Goal: Information Seeking & Learning: Find contact information

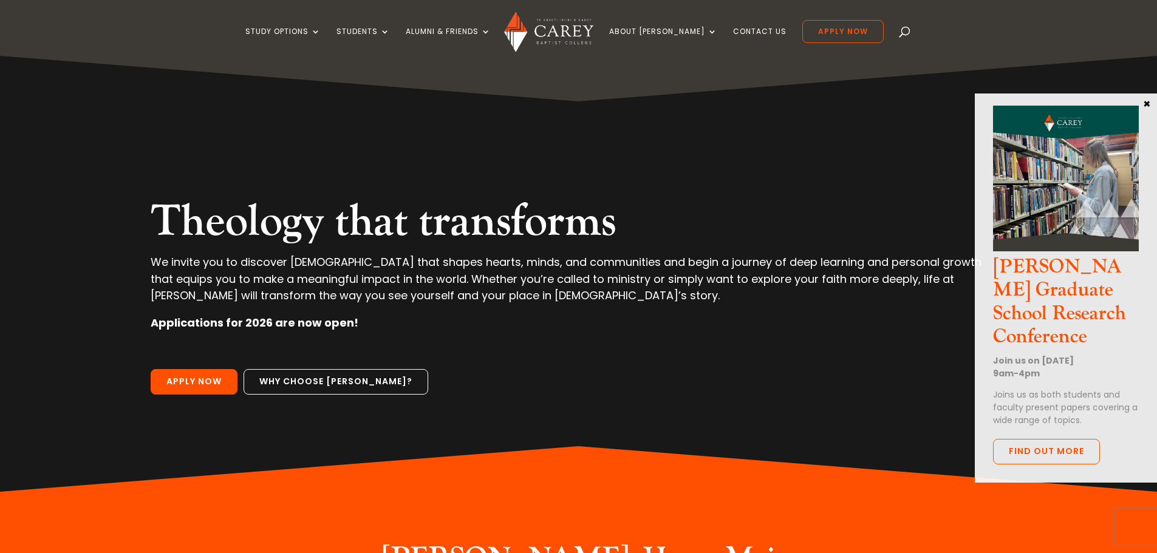
click at [551, 31] on img at bounding box center [548, 32] width 89 height 41
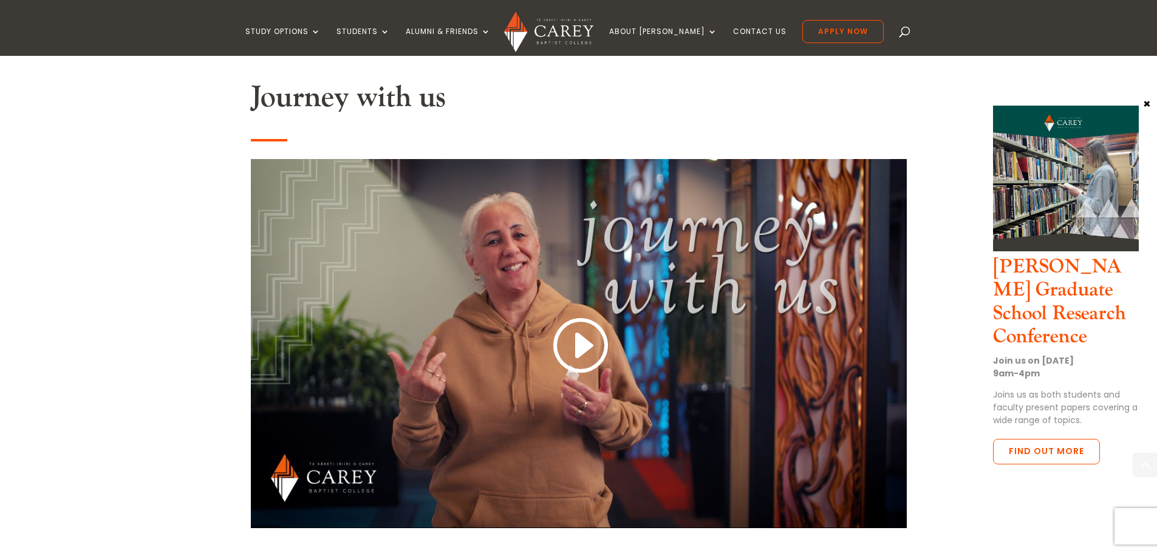
scroll to position [972, 0]
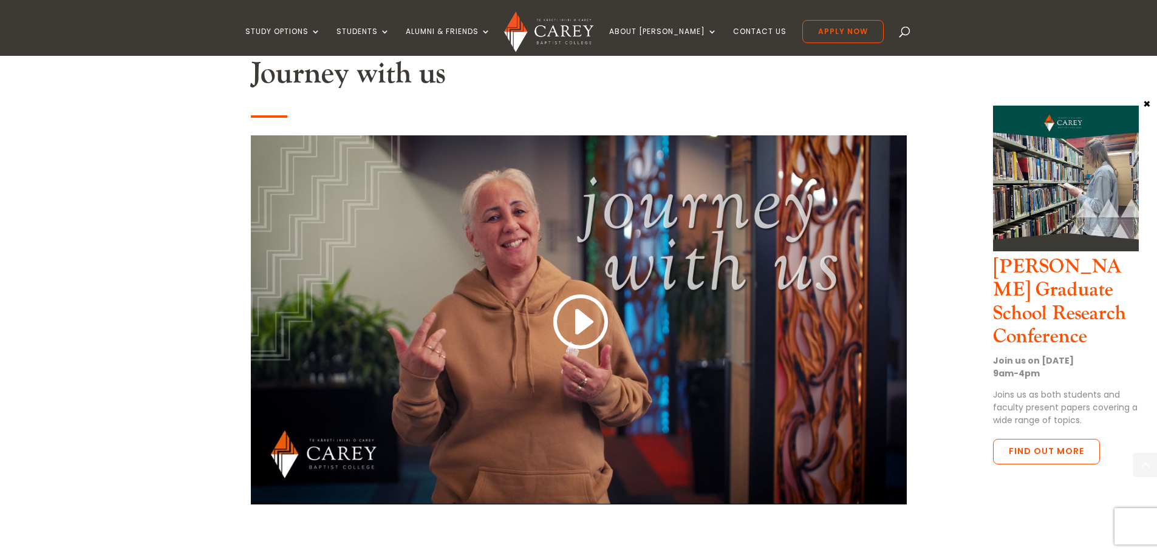
click at [569, 327] on link at bounding box center [579, 323] width 58 height 64
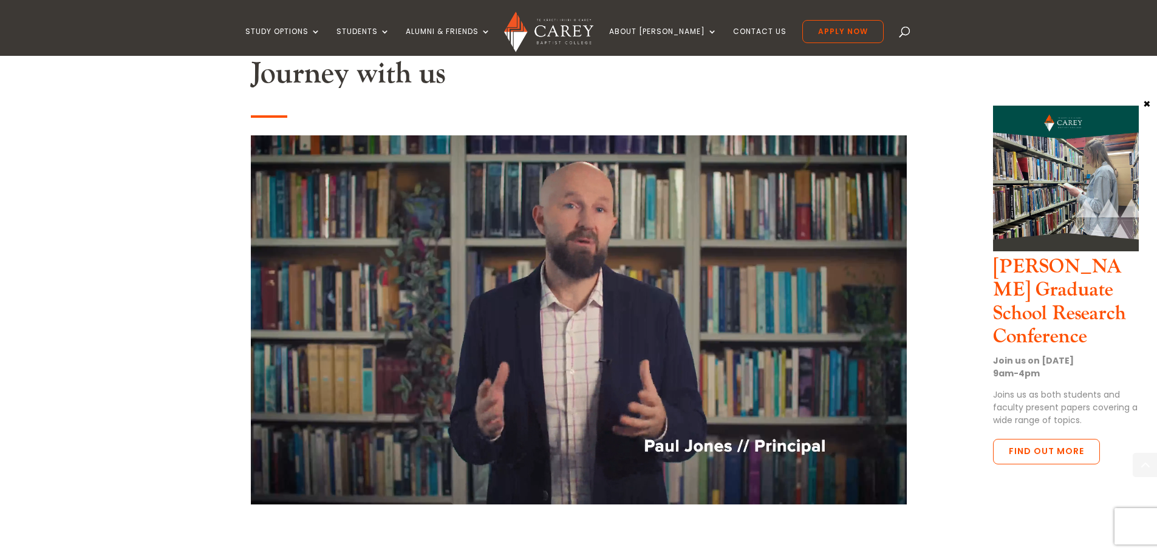
click at [667, 80] on link "Why [PERSON_NAME]?" at bounding box center [703, 79] width 182 height 19
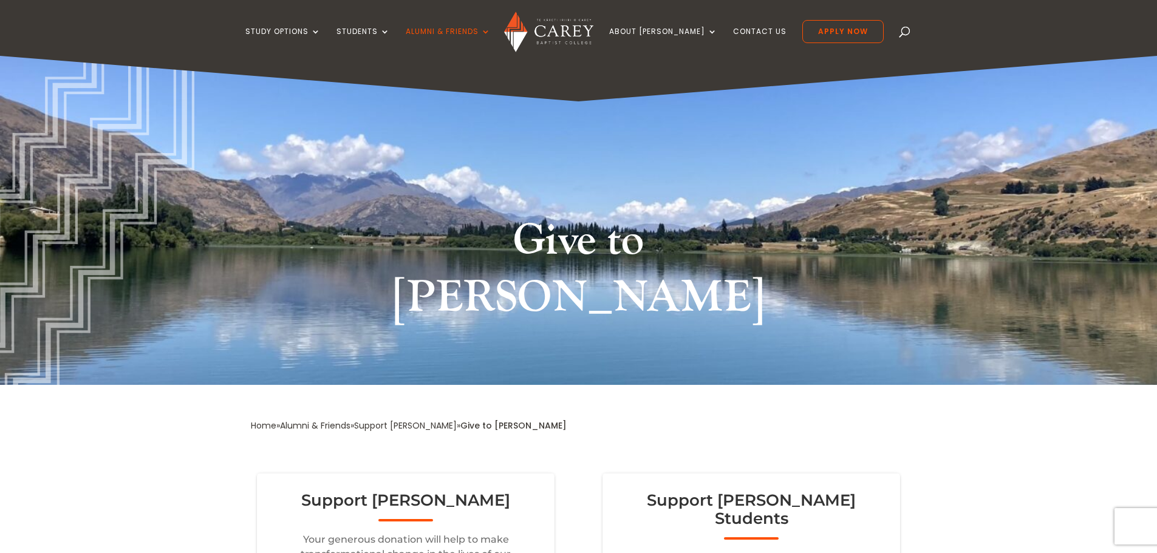
click at [748, 34] on link "Contact Us" at bounding box center [759, 41] width 53 height 29
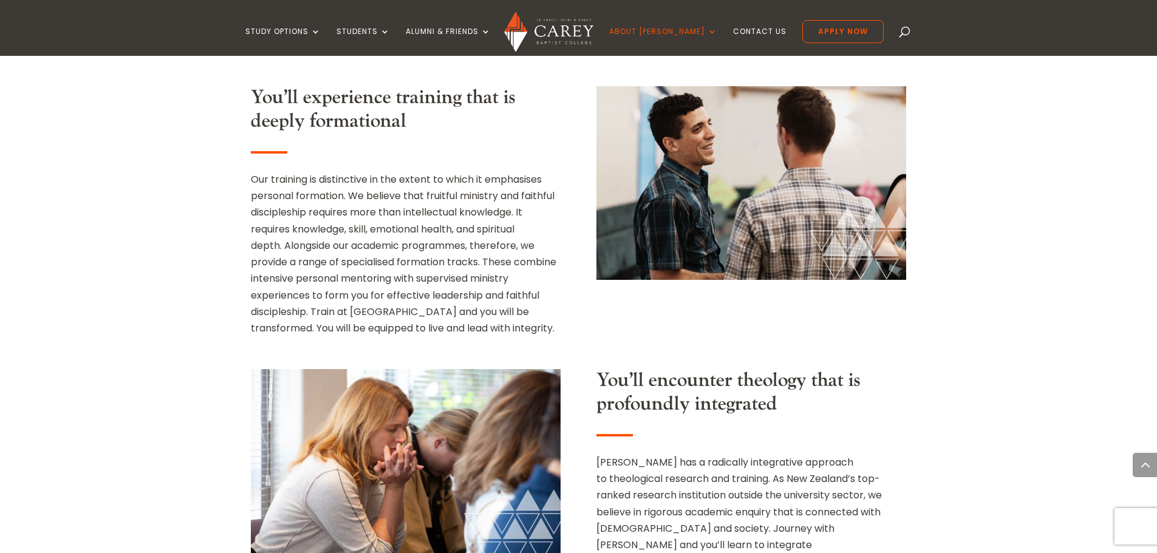
scroll to position [1093, 0]
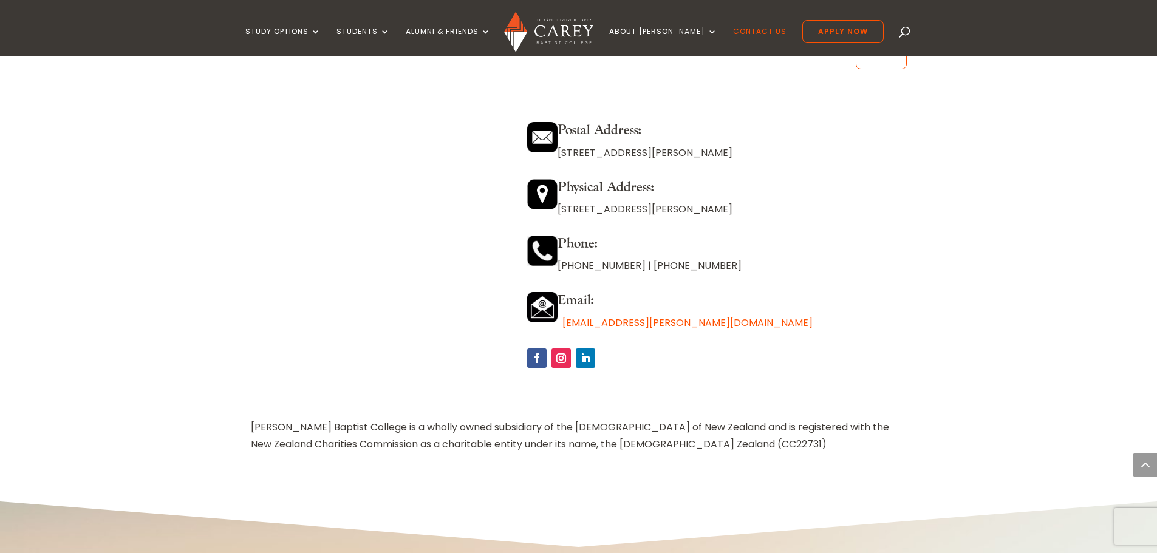
scroll to position [1033, 0]
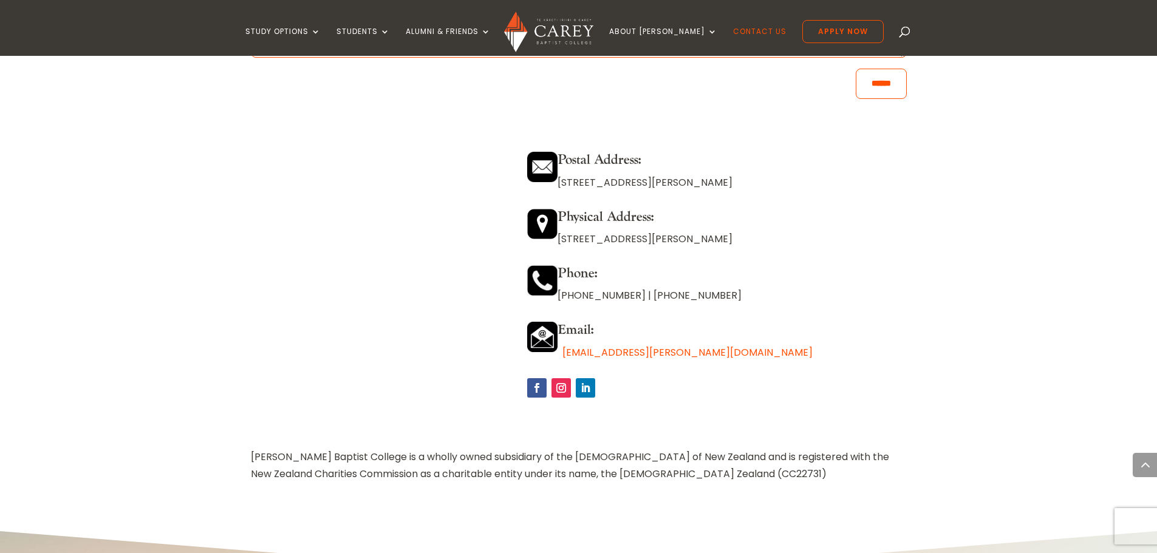
drag, startPoint x: 565, startPoint y: 239, endPoint x: 710, endPoint y: 233, distance: 145.3
click at [710, 233] on p "[STREET_ADDRESS][PERSON_NAME]" at bounding box center [716, 239] width 379 height 16
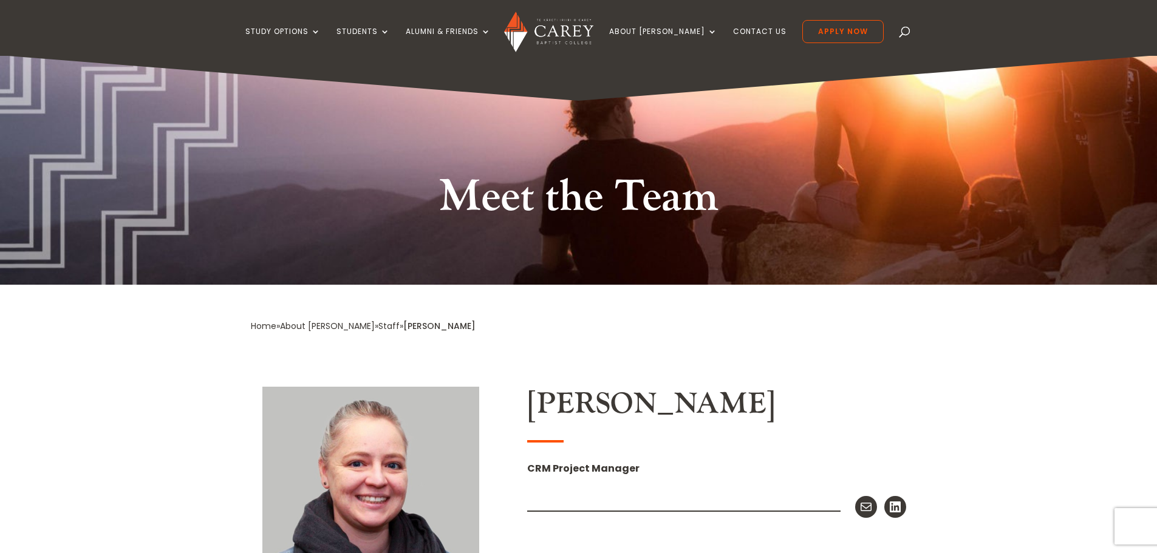
click at [577, 26] on img at bounding box center [548, 32] width 89 height 41
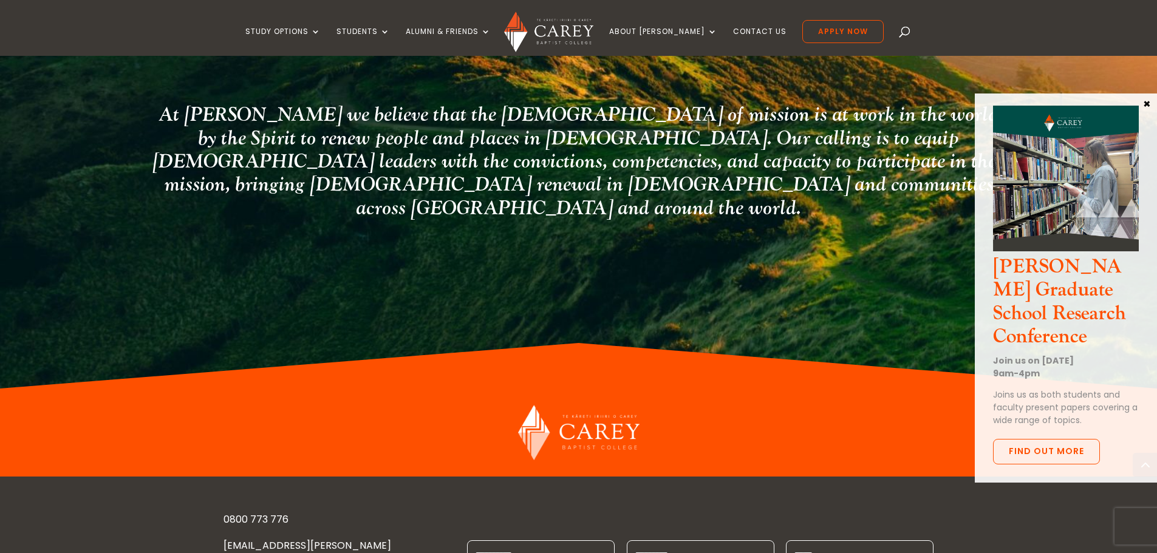
scroll to position [3215, 0]
